Goal: Task Accomplishment & Management: Complete application form

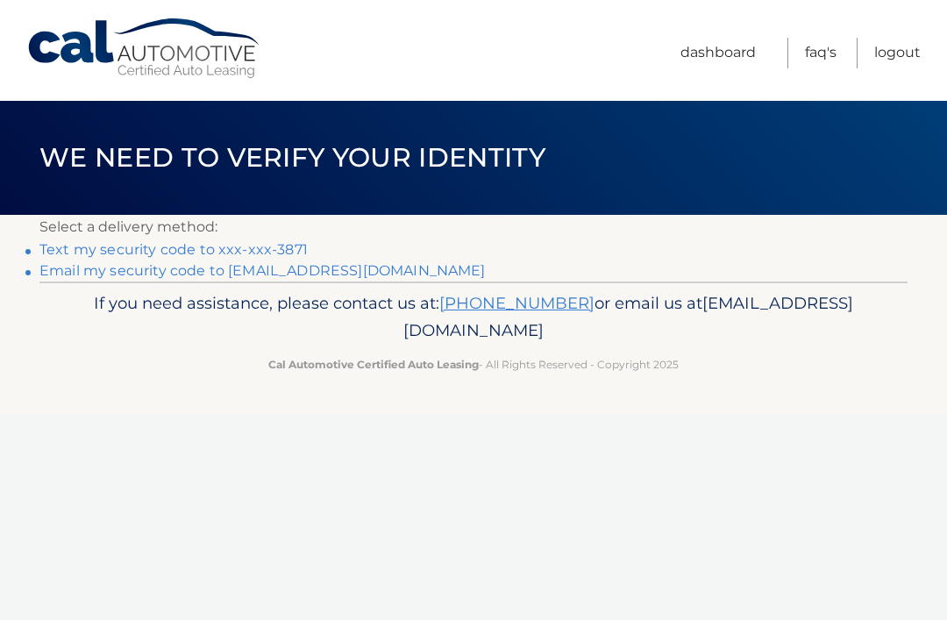
click at [297, 241] on link "Text my security code to xxx-xxx-3871" at bounding box center [173, 249] width 268 height 17
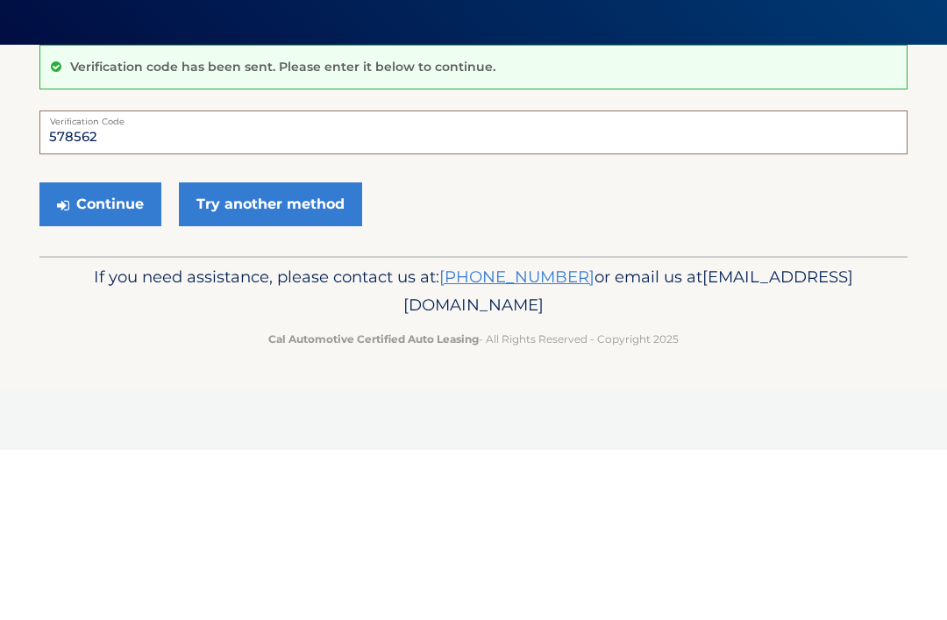
type input "578562"
click at [124, 353] on button "Continue" at bounding box center [100, 375] width 122 height 44
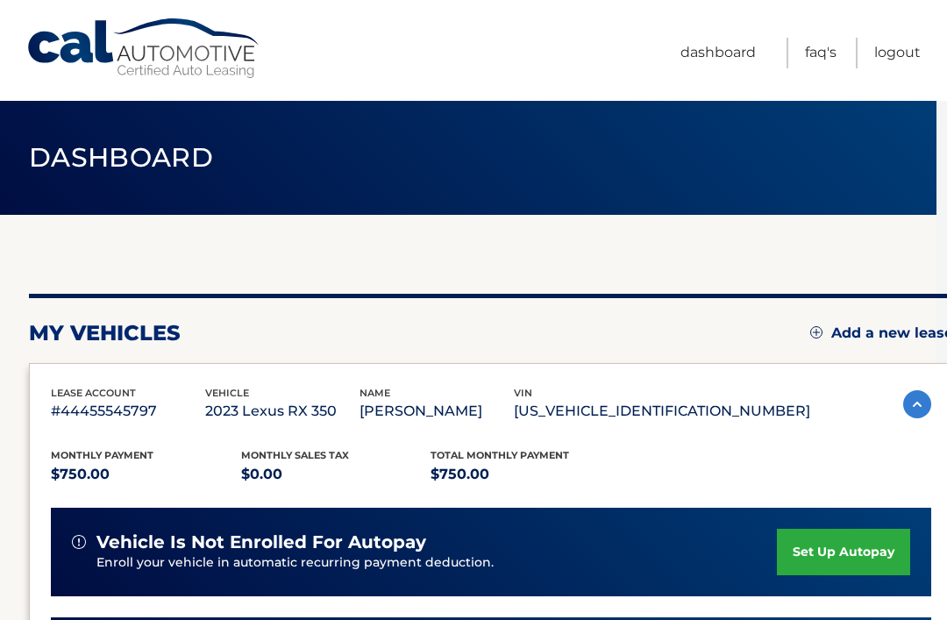
scroll to position [0, 13]
